Goal: Task Accomplishment & Management: Complete application form

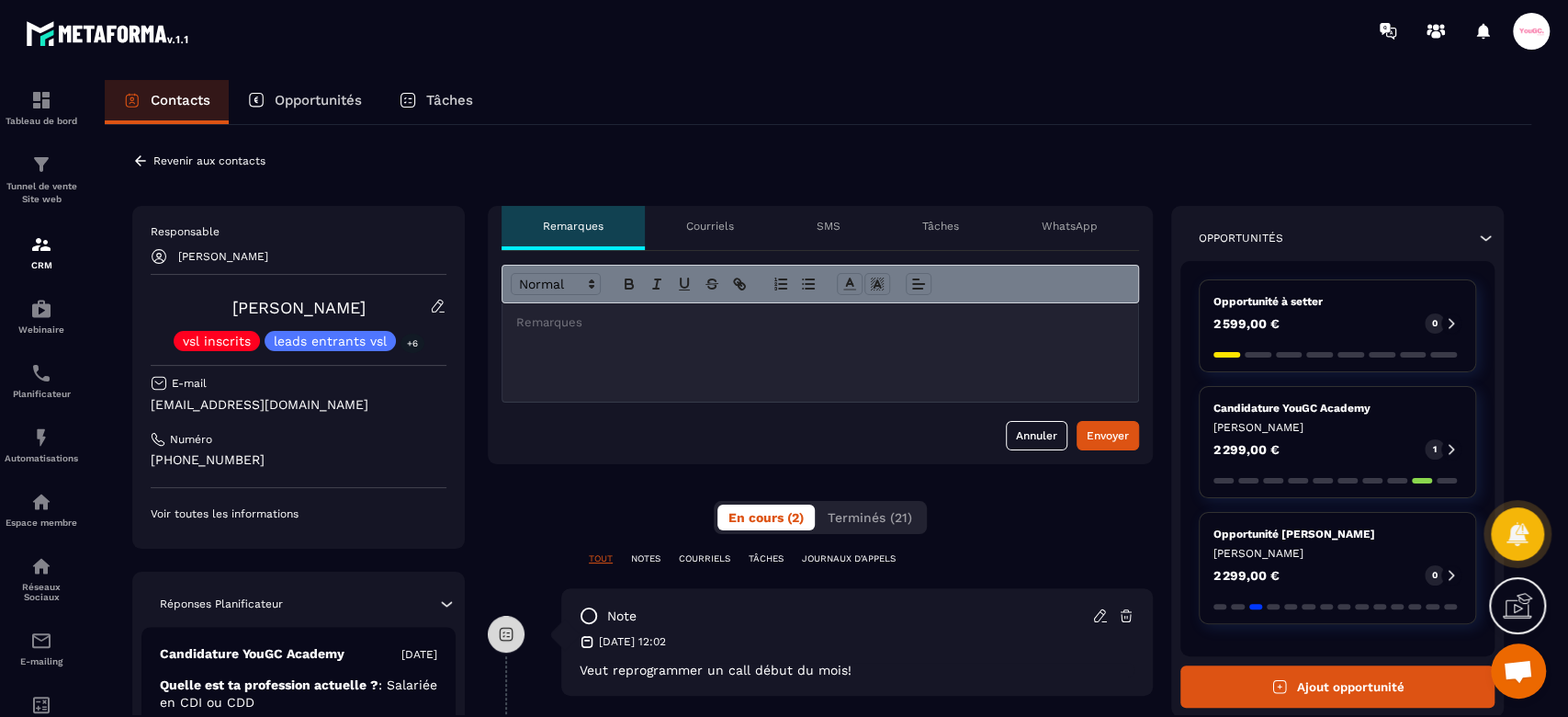
click at [1307, 679] on button "Ajout opportunité" at bounding box center [1337, 686] width 314 height 43
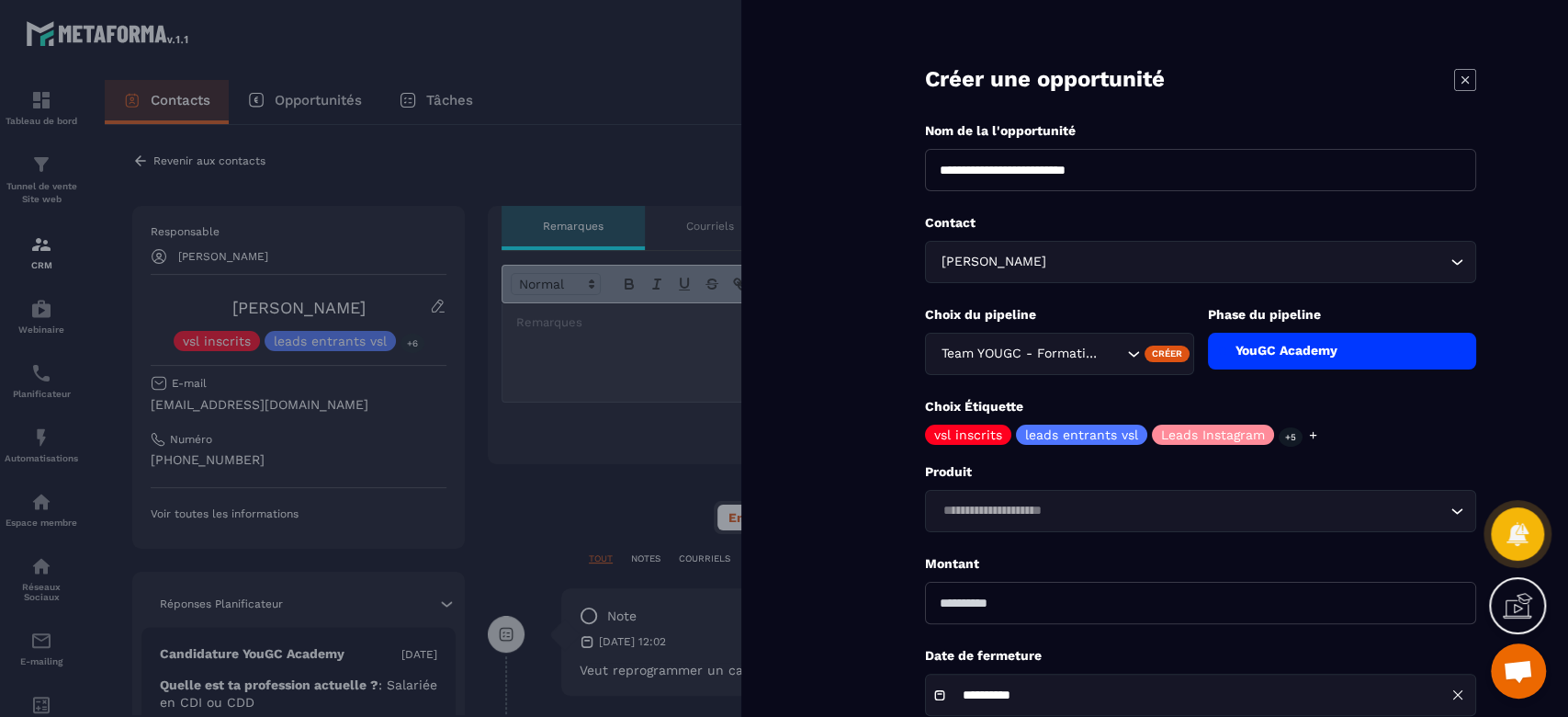
click at [1293, 350] on div "YouGC Academy" at bounding box center [1342, 351] width 269 height 37
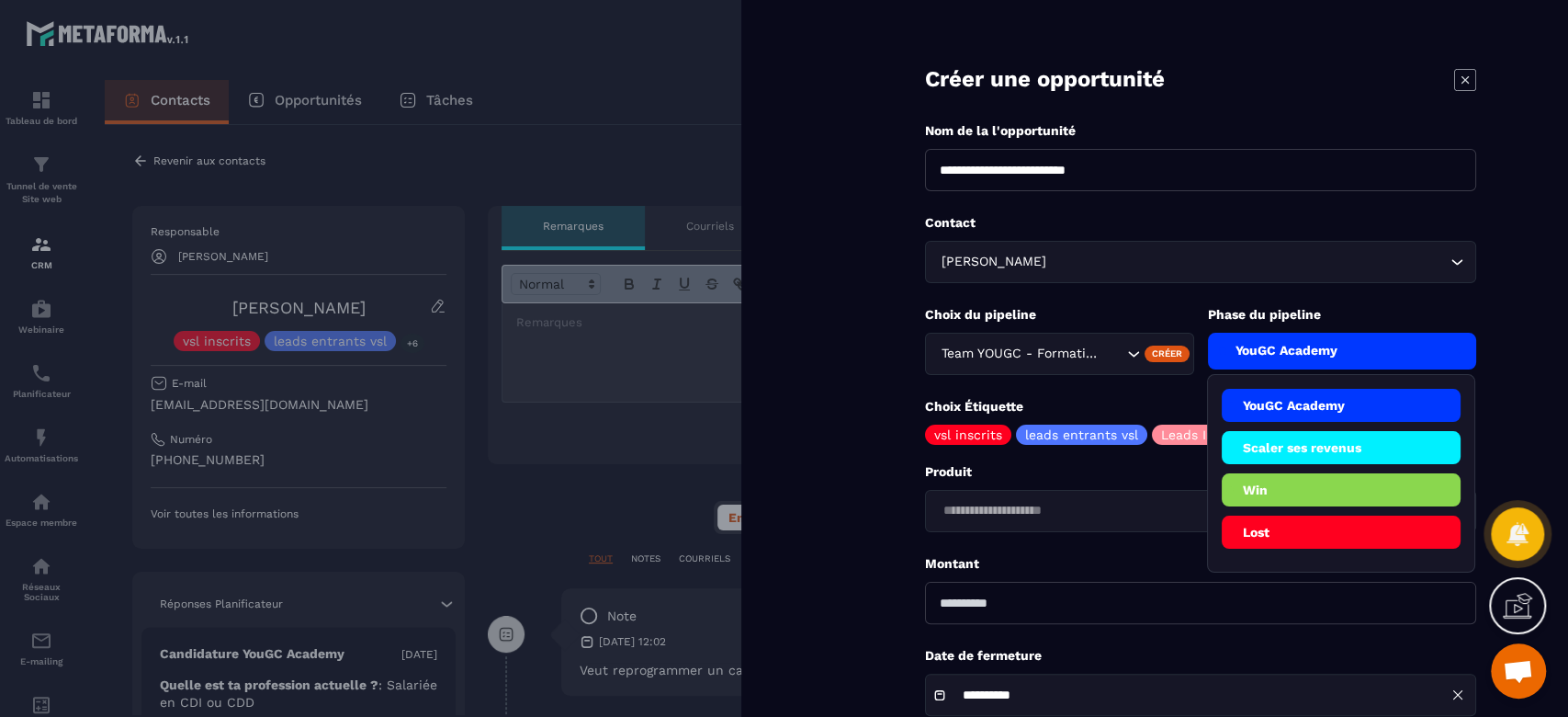
click at [1091, 337] on div "Team YOUGC - Formations" at bounding box center [1059, 354] width 269 height 43
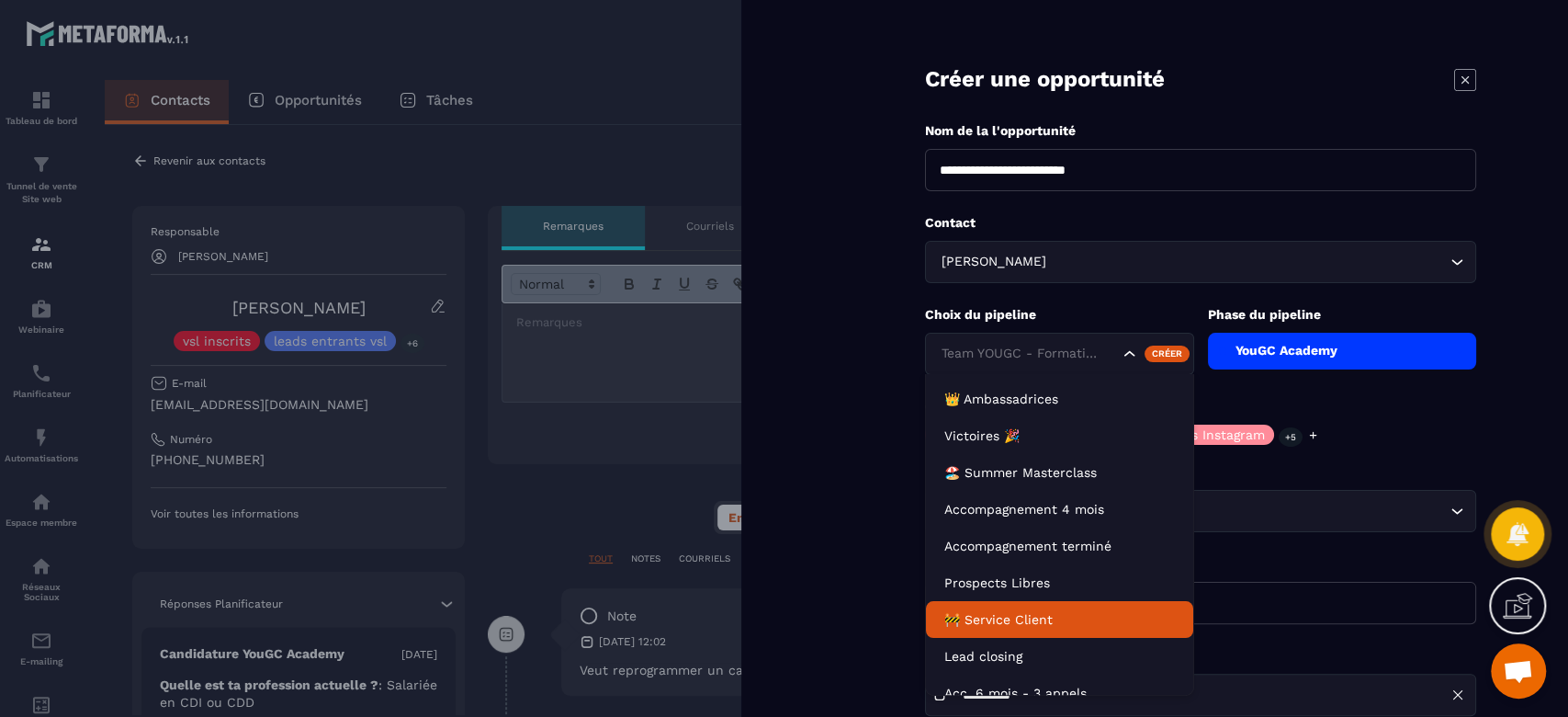
scroll to position [46, 0]
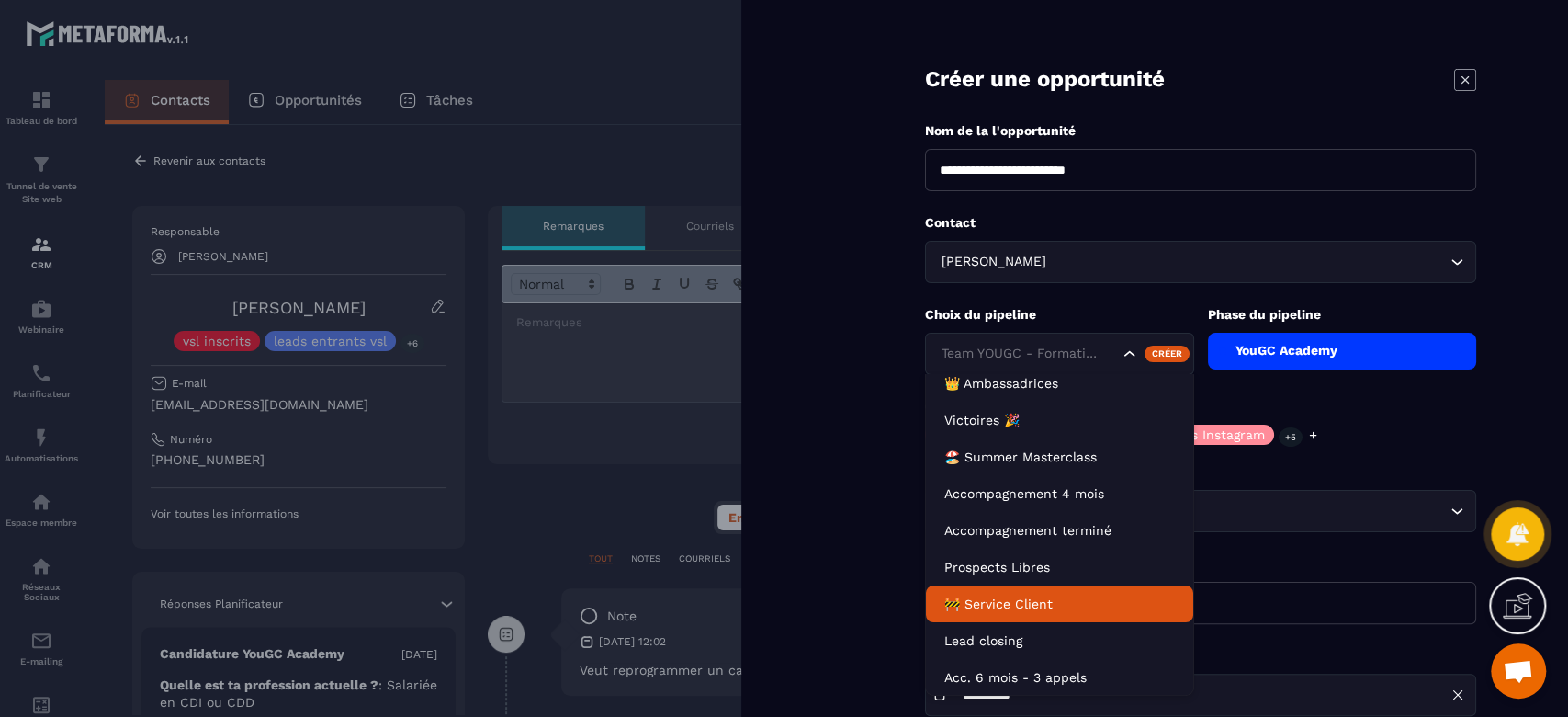
click at [1030, 606] on p "🚧 Service Client" at bounding box center [1059, 604] width 230 height 19
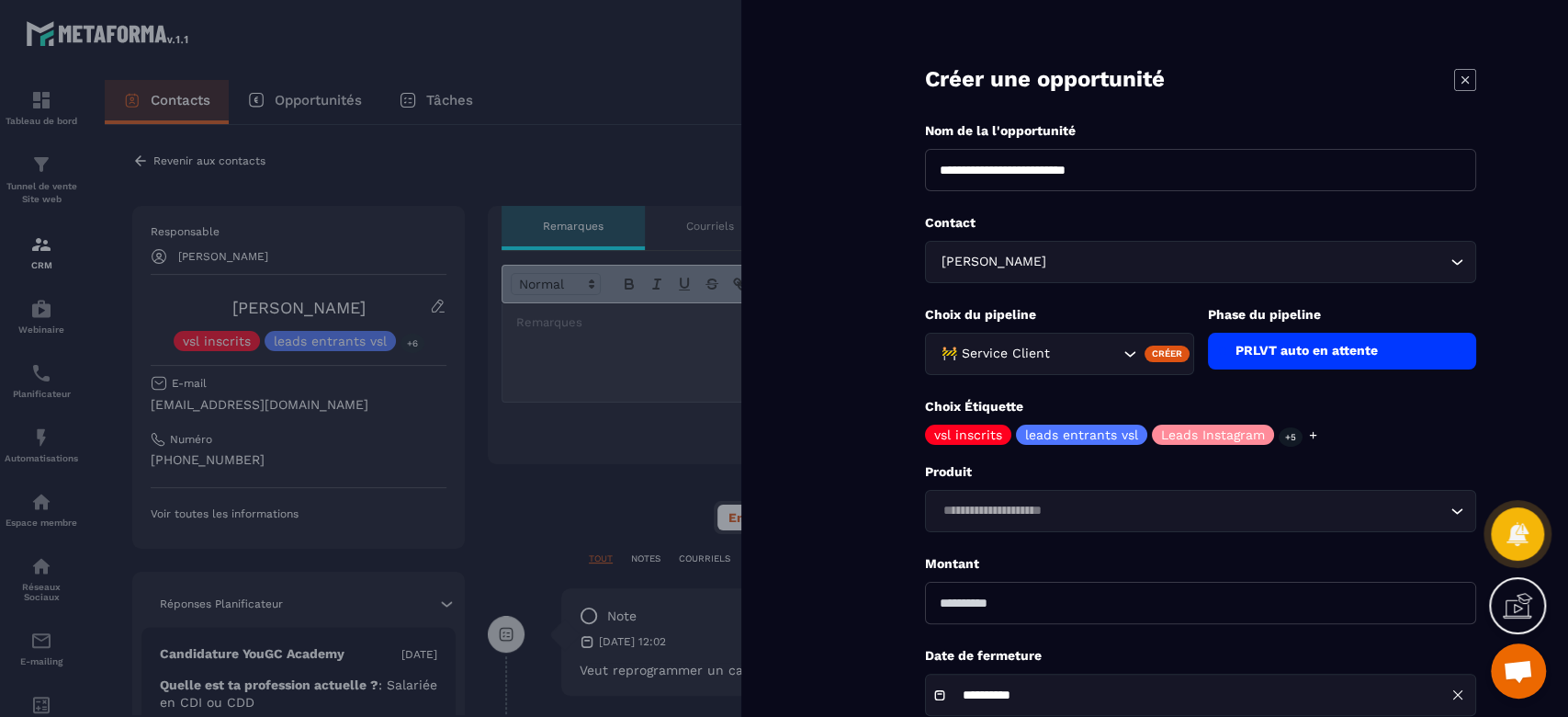
click at [1308, 355] on div "PRLVT auto en attente" at bounding box center [1342, 351] width 269 height 37
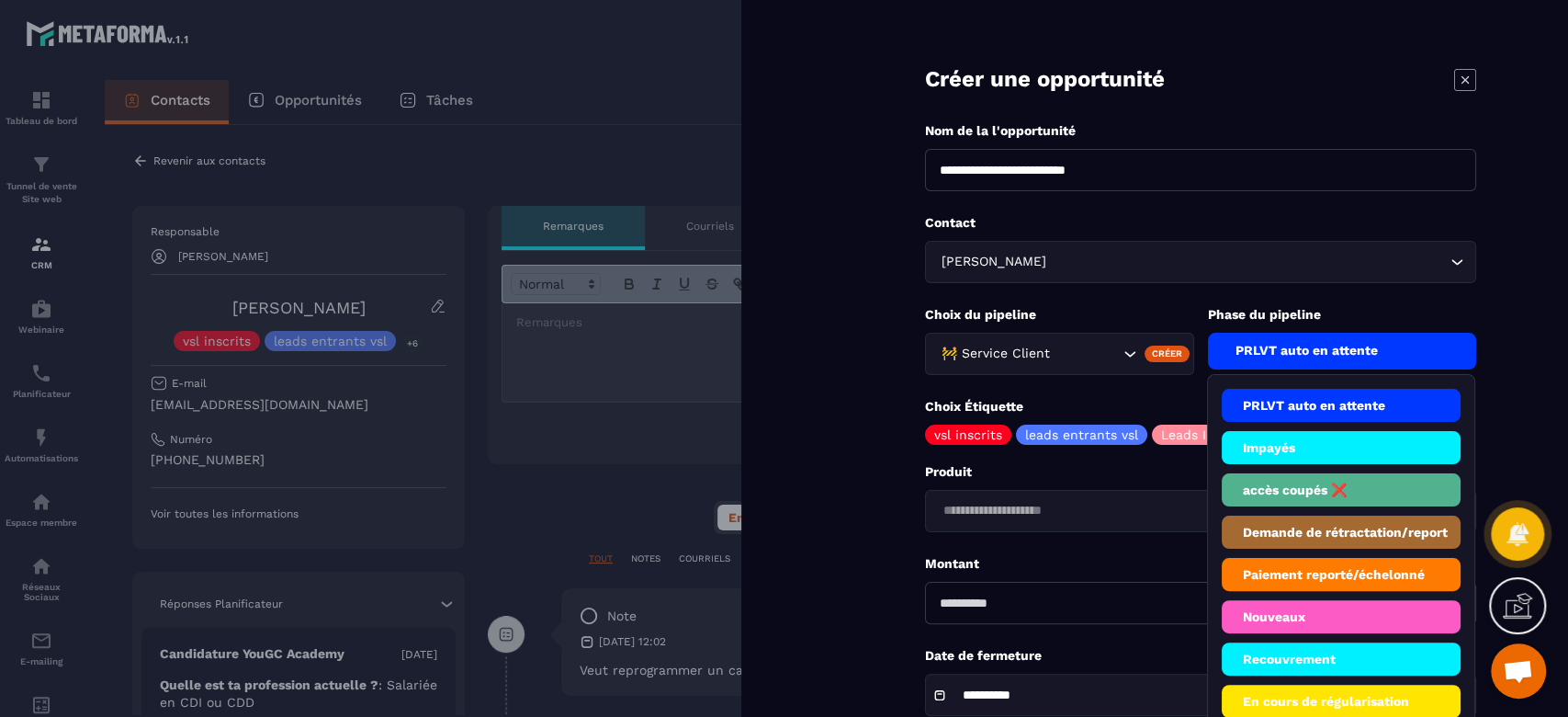
click at [1304, 452] on li "Impayés" at bounding box center [1341, 448] width 240 height 33
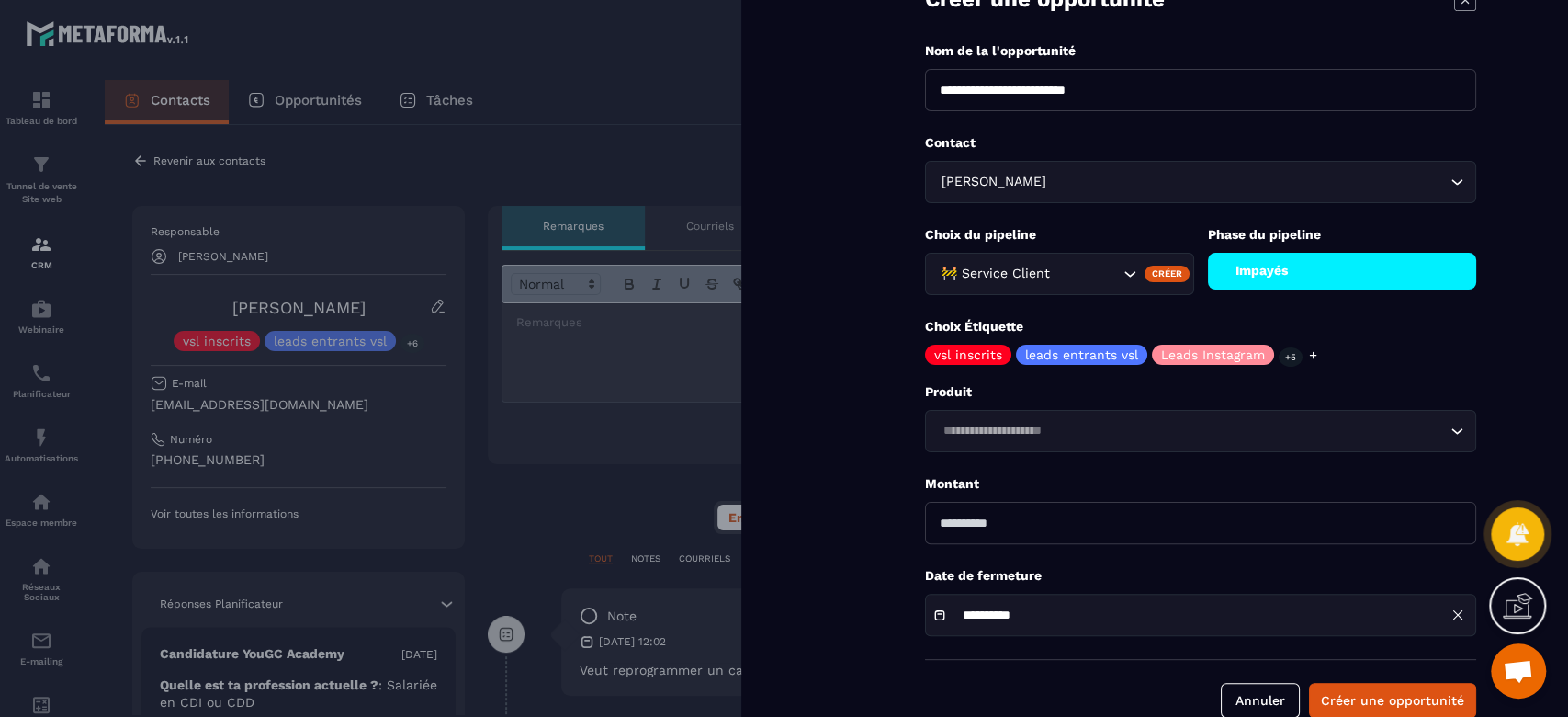
scroll to position [117, 0]
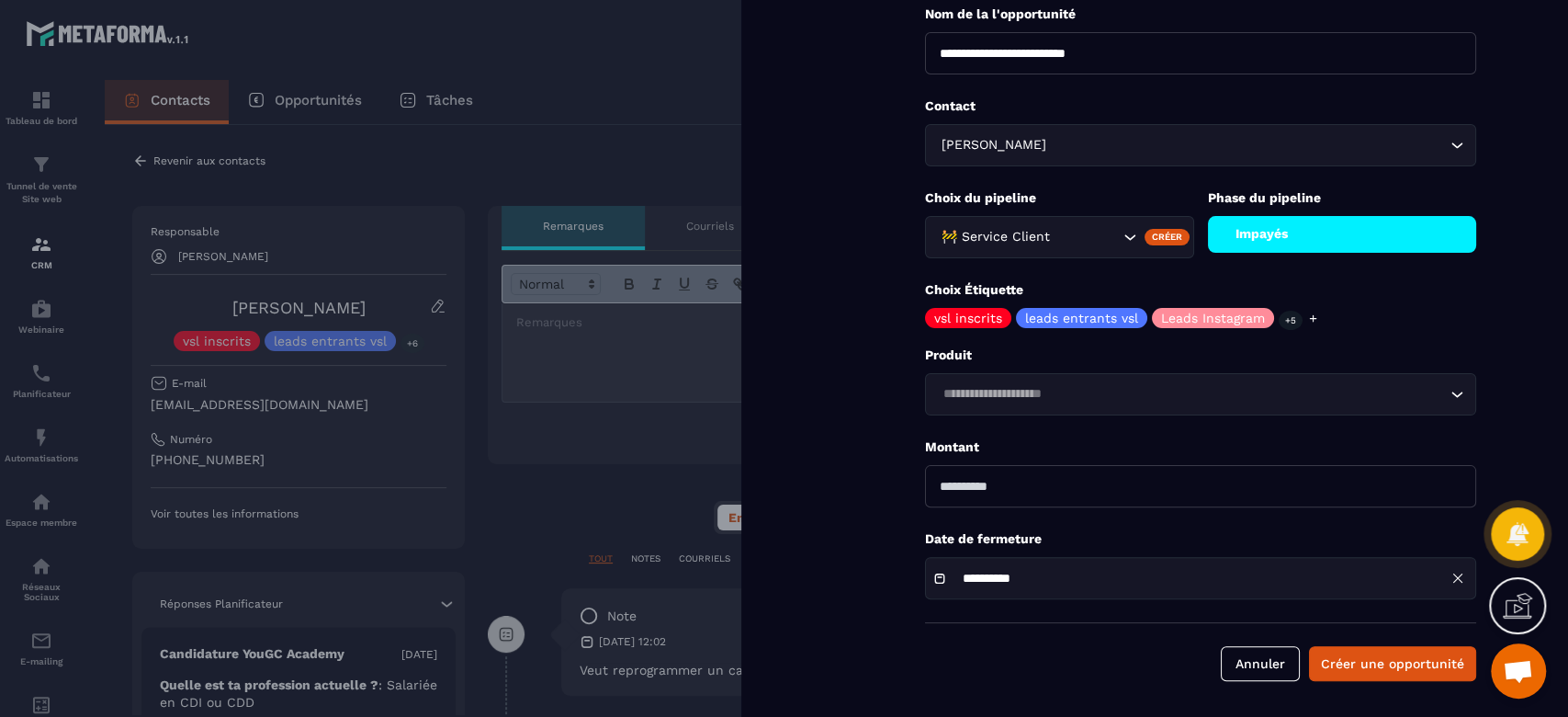
click at [1017, 392] on input "Search for option" at bounding box center [1191, 395] width 509 height 20
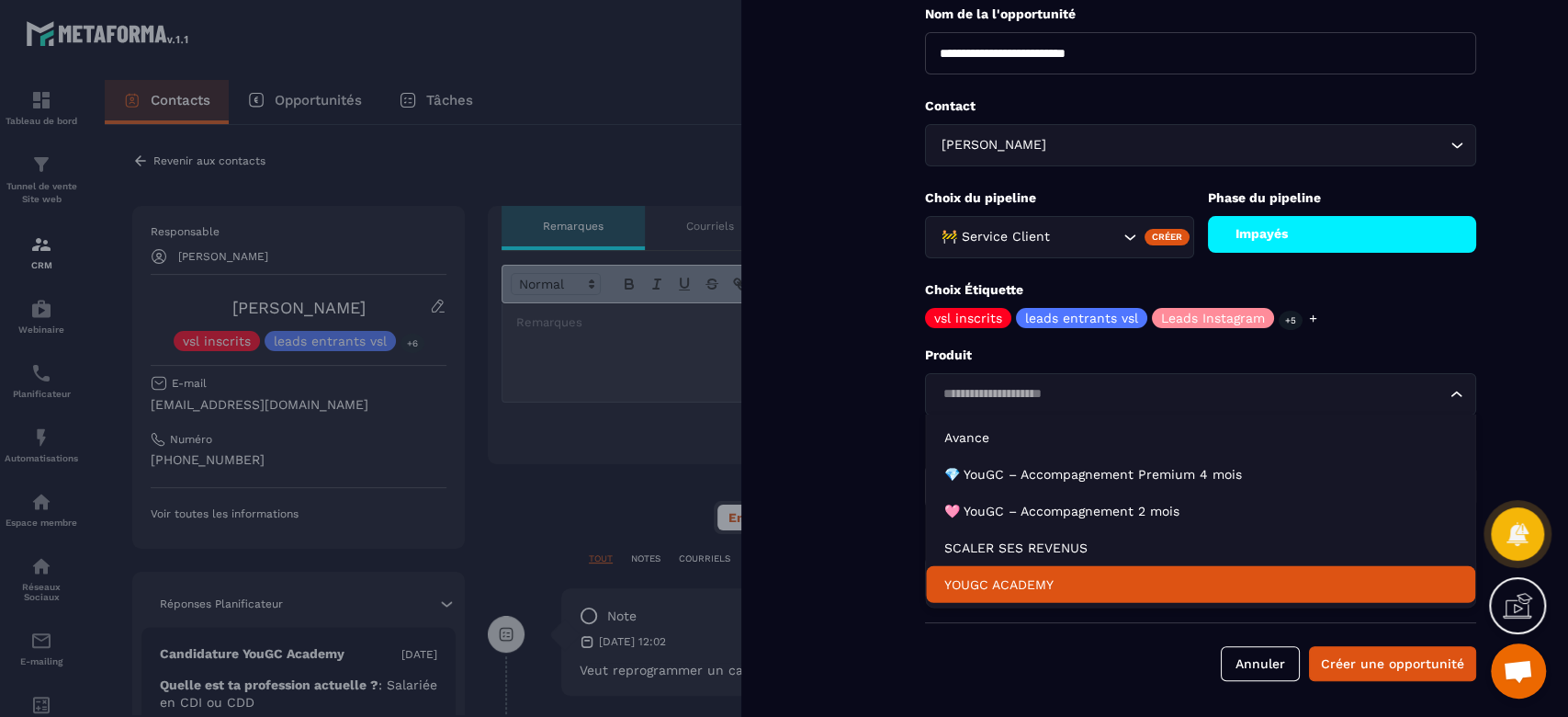
click at [991, 584] on p "YOUGC ACADEMY" at bounding box center [1200, 584] width 512 height 19
type input "*******"
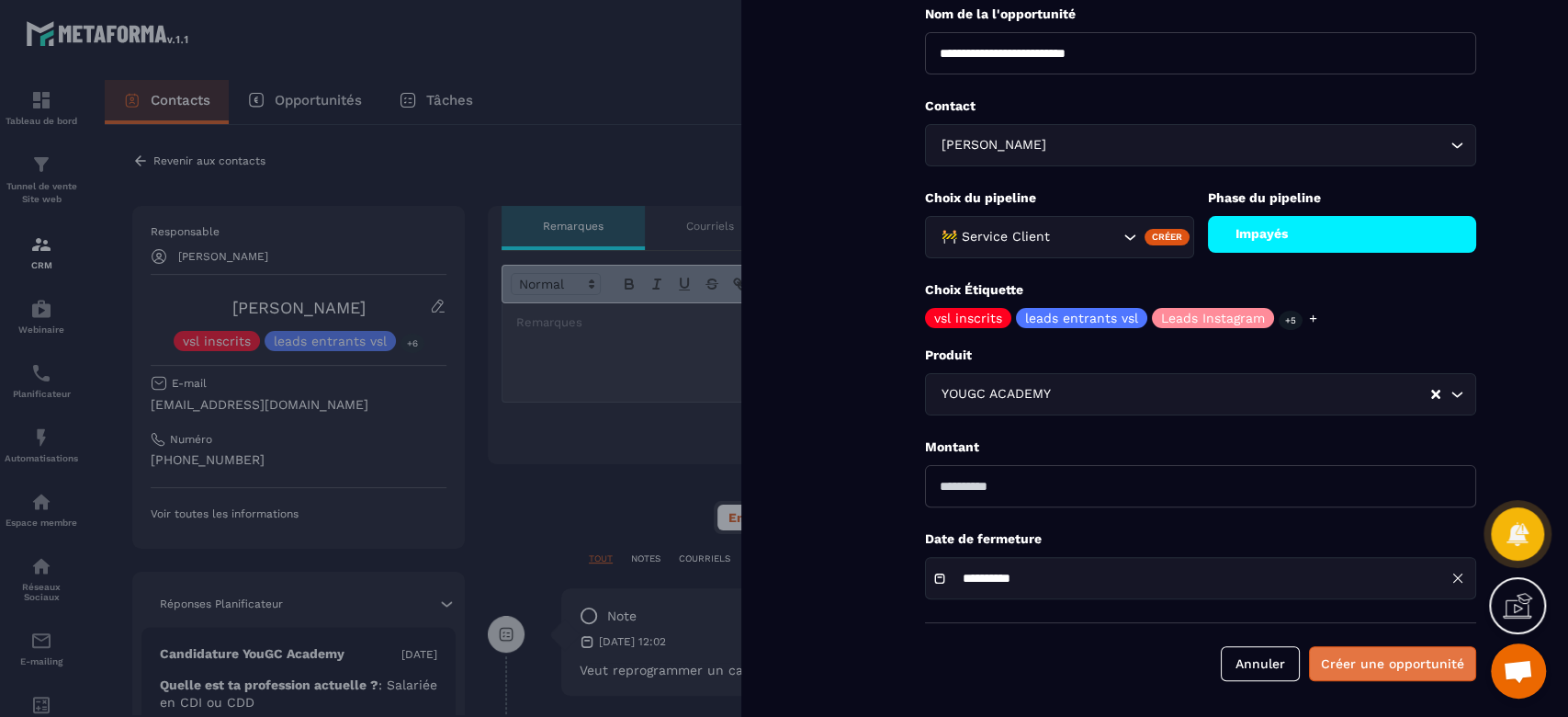
click at [1376, 659] on button "Créer une opportunité" at bounding box center [1393, 664] width 167 height 35
